Goal: Task Accomplishment & Management: Manage account settings

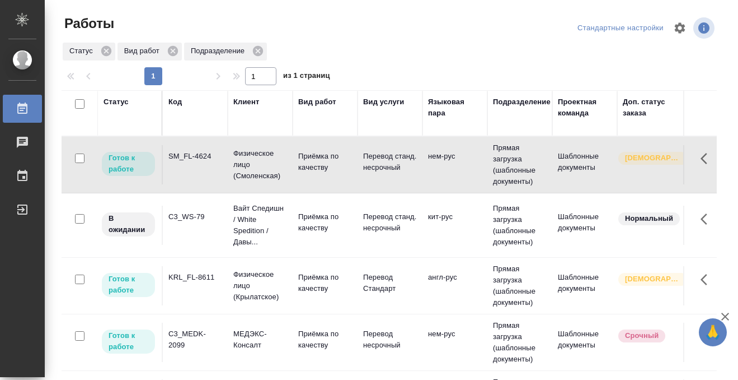
click at [204, 160] on div "SM_FL-4624" at bounding box center [195, 156] width 54 height 11
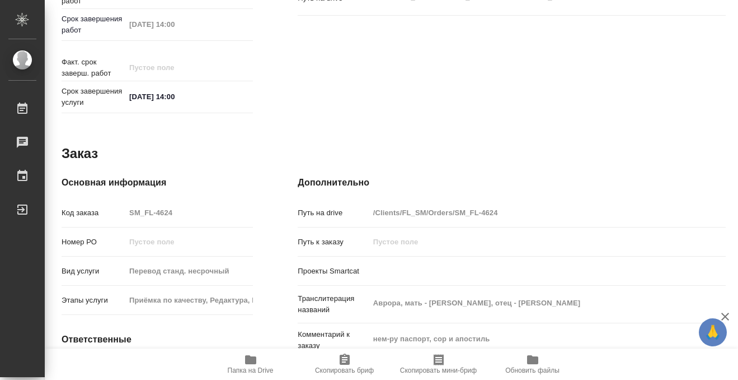
scroll to position [598, 0]
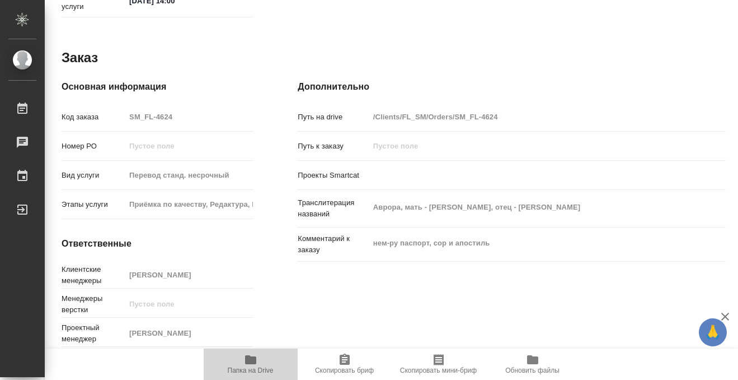
click at [249, 354] on icon "button" at bounding box center [250, 359] width 13 height 13
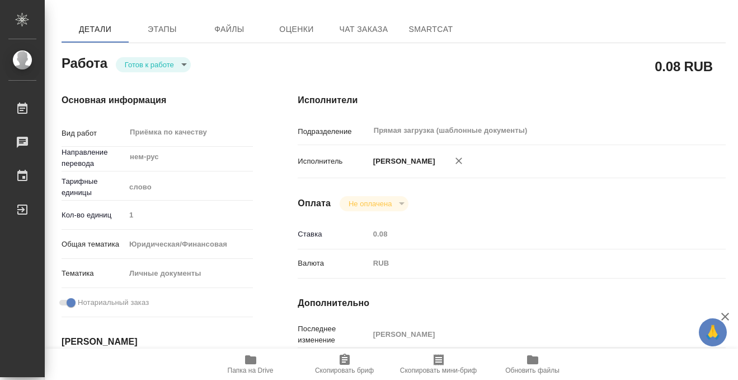
scroll to position [0, 0]
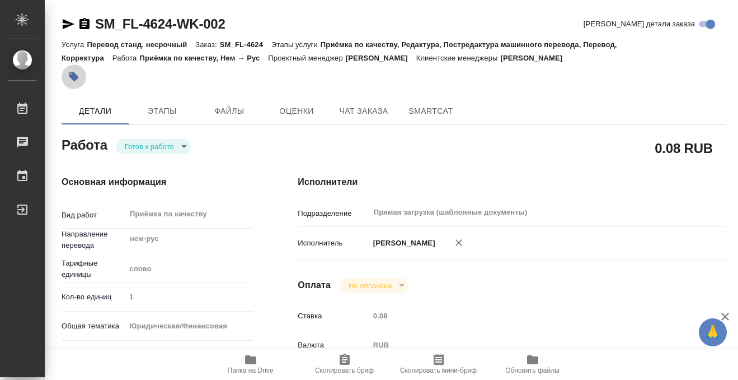
click at [69, 76] on icon "button" at bounding box center [73, 76] width 11 height 11
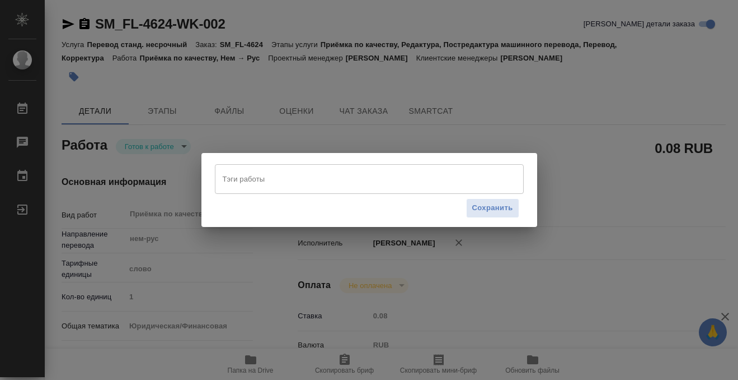
click at [263, 175] on input "Тэги работы" at bounding box center [359, 178] width 278 height 19
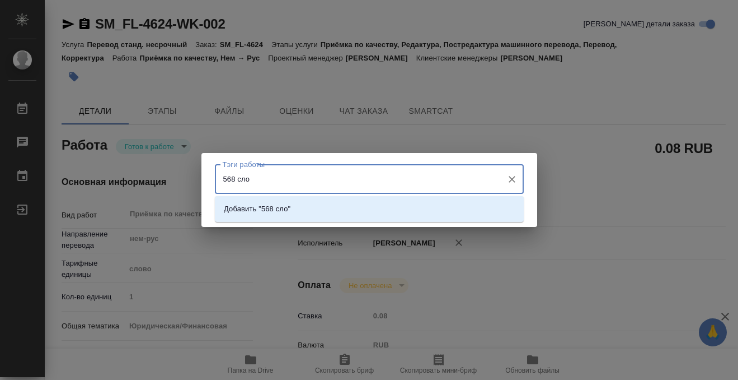
type input "568 слов"
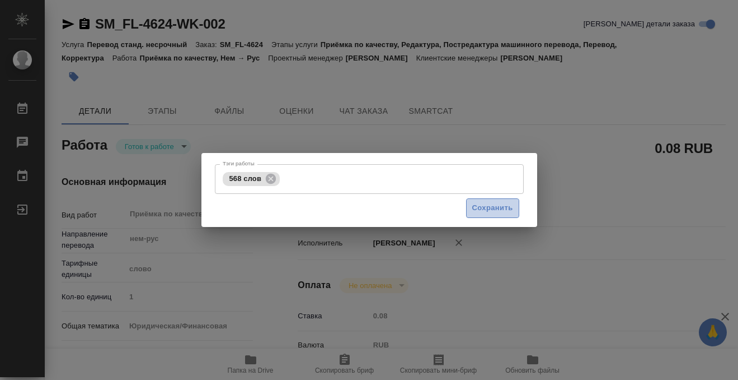
click at [513, 210] on button "Сохранить" at bounding box center [492, 208] width 53 height 20
type input "readyForWork"
type input "нем-рус"
type input "5a8b1489cc6b4906c91bfd90"
type input "1"
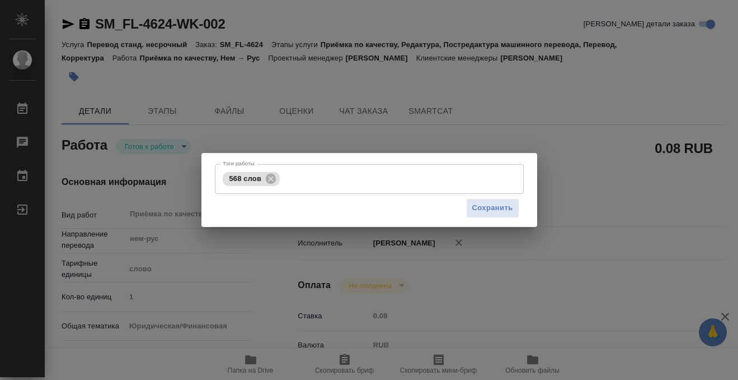
type input "yr-fn"
type input "5a8b8b956a9677013d343cfe"
checkbox input "true"
type input "18.08.2025 15:25"
type input "19.08.2025 14:00"
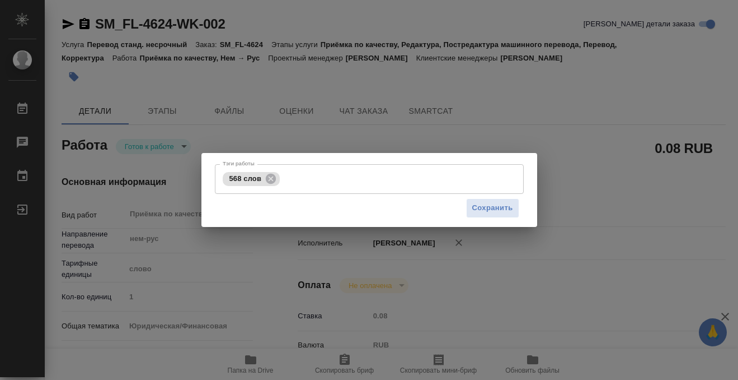
type input "19.08.2025 14:00"
type input "Прямая загрузка (шаблонные документы)"
type input "notPayed"
type input "0.08"
type input "RUB"
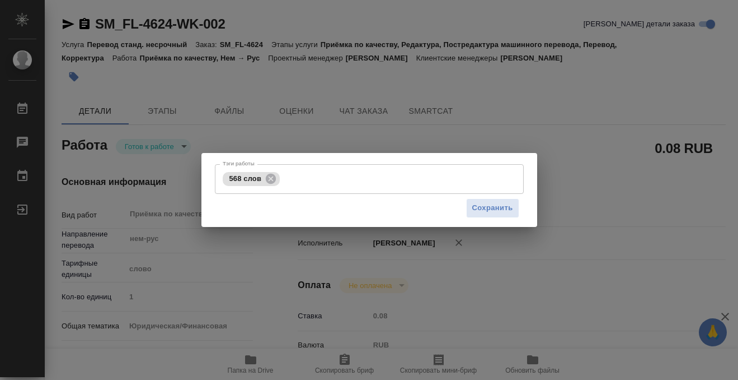
type input "[PERSON_NAME]"
type input "SM_FL-4624"
type input "Перевод станд. несрочный"
type input "Приёмка по качеству, Редактура, Постредактура машинного перевода, Перевод, Корр…"
type input "[PERSON_NAME]"
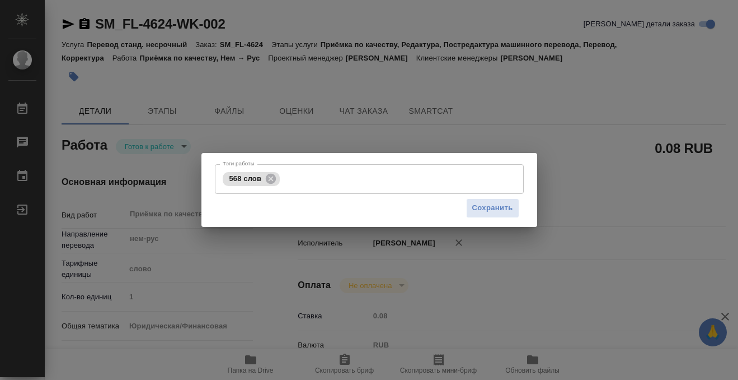
type input "/Clients/FL_SM/Orders/SM_FL-4624"
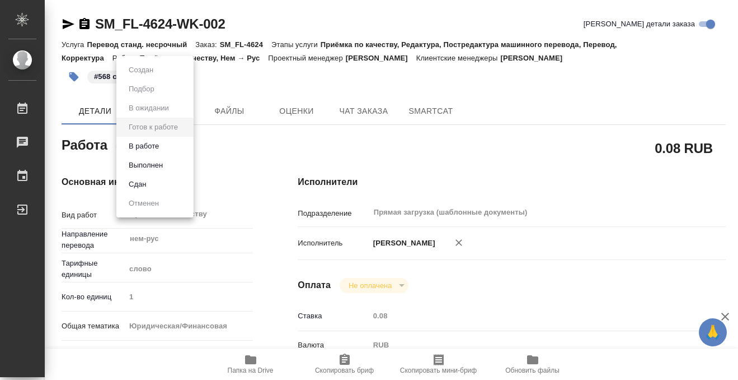
click at [149, 143] on body "🙏 .cls-1 fill:#fff; AWATERA Kobzeva Elizaveta Работы 0 Чаты График Выйти SM_FL-…" at bounding box center [369, 190] width 738 height 380
click at [151, 163] on button "Выполнен" at bounding box center [145, 165] width 41 height 12
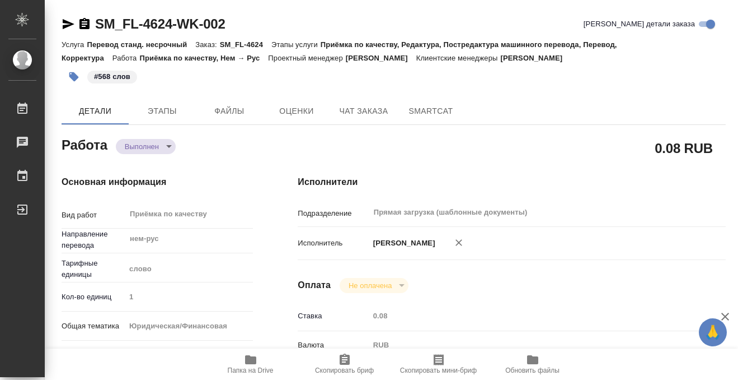
type textarea "x"
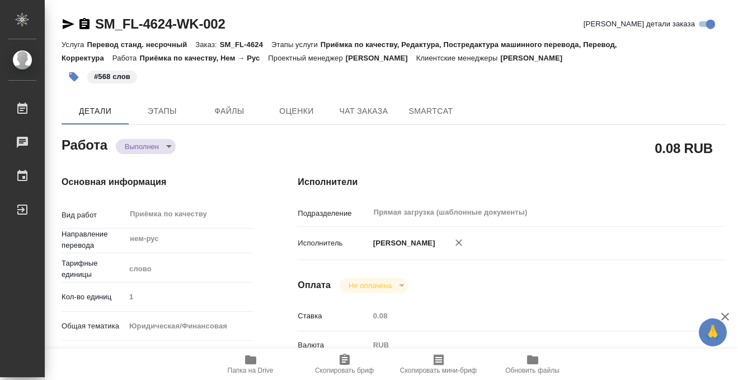
type textarea "x"
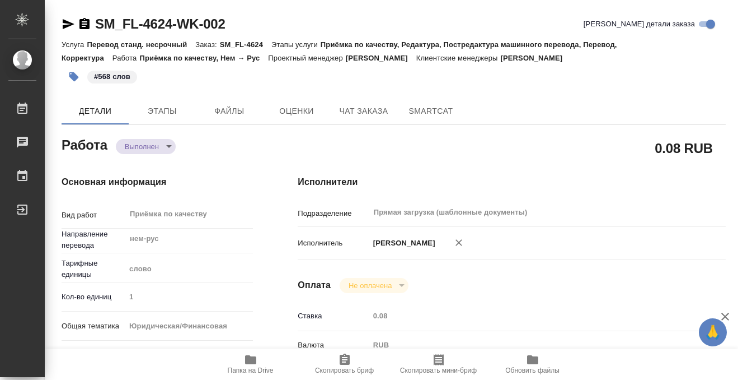
click at [84, 18] on icon "button" at bounding box center [84, 23] width 10 height 11
